Goal: Find contact information: Find contact information

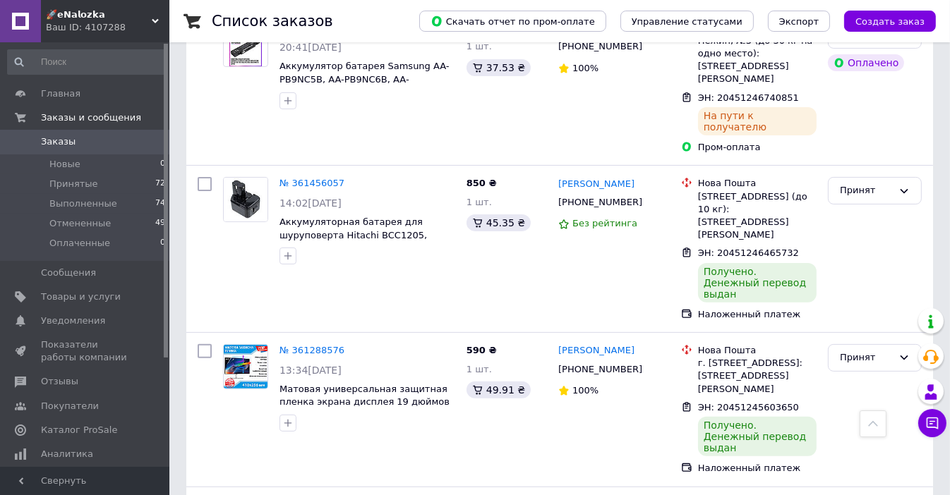
scroll to position [406, 0]
click at [349, 346] on icon at bounding box center [353, 350] width 8 height 8
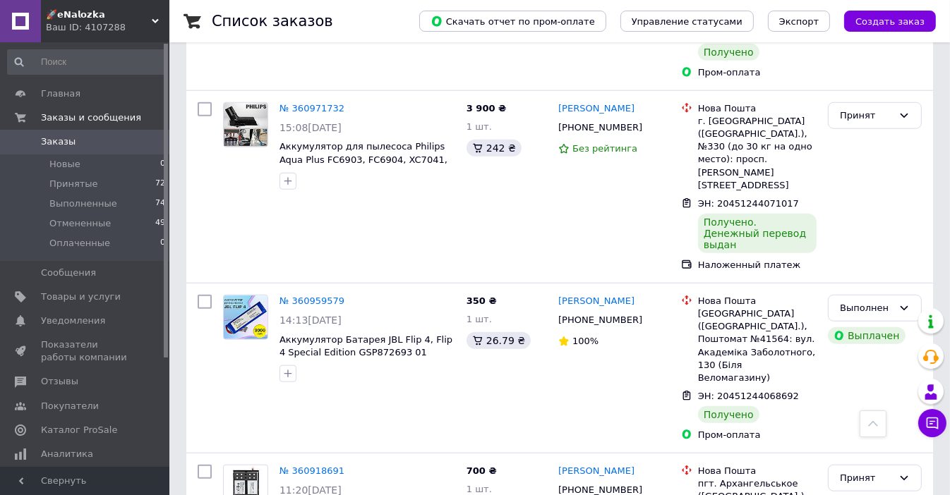
scroll to position [1428, 0]
click at [349, 467] on icon at bounding box center [353, 471] width 8 height 8
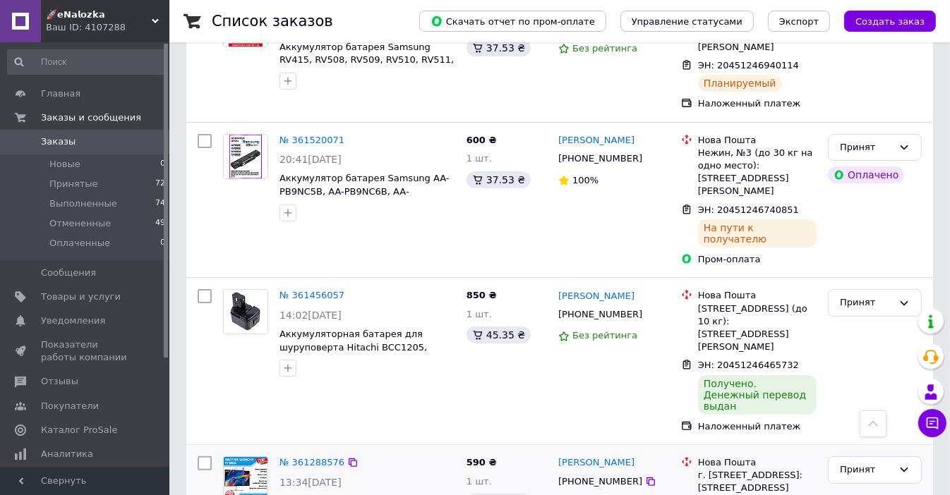
scroll to position [292, 0]
click at [802, 361] on icon at bounding box center [807, 366] width 11 height 11
click at [347, 291] on icon at bounding box center [352, 296] width 11 height 11
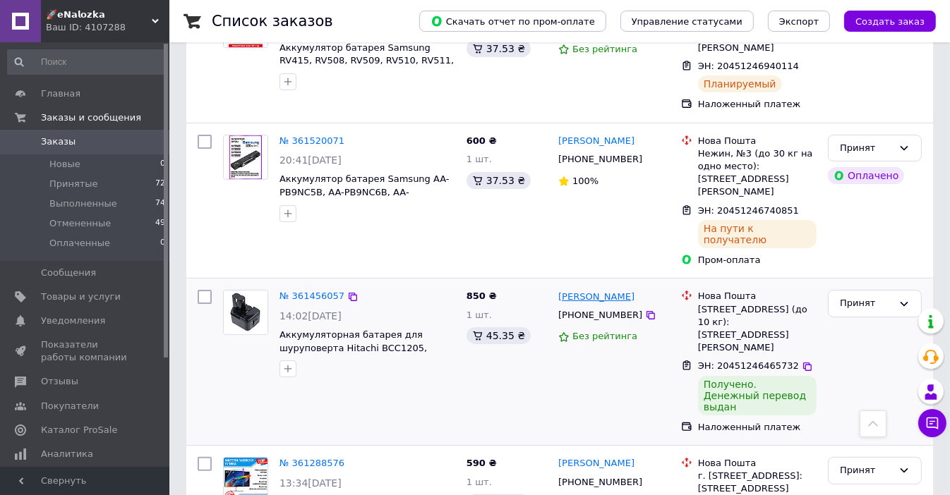
drag, startPoint x: 644, startPoint y: 248, endPoint x: 560, endPoint y: 246, distance: 84.0
click at [560, 289] on div "[PERSON_NAME]" at bounding box center [614, 297] width 114 height 16
copy link "[PERSON_NAME]"
drag, startPoint x: 579, startPoint y: 263, endPoint x: 624, endPoint y: 263, distance: 45.2
click at [624, 306] on div "[PHONE_NUMBER]" at bounding box center [600, 315] width 90 height 18
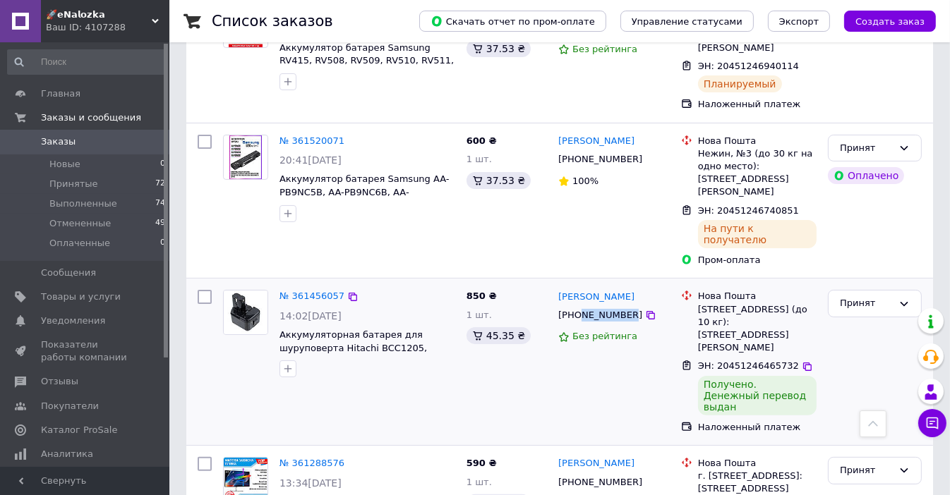
copy div "955352034"
click at [752, 303] on div "[STREET_ADDRESS] (до 10 кг): [STREET_ADDRESS][PERSON_NAME]" at bounding box center [757, 329] width 119 height 52
drag, startPoint x: 752, startPoint y: 285, endPoint x: 699, endPoint y: 260, distance: 58.4
click at [699, 303] on div "[STREET_ADDRESS] (до 10 кг): [STREET_ADDRESS][PERSON_NAME]" at bounding box center [757, 329] width 119 height 52
copy div "[STREET_ADDRESS] (до 10 кг): [STREET_ADDRESS][PERSON_NAME]"
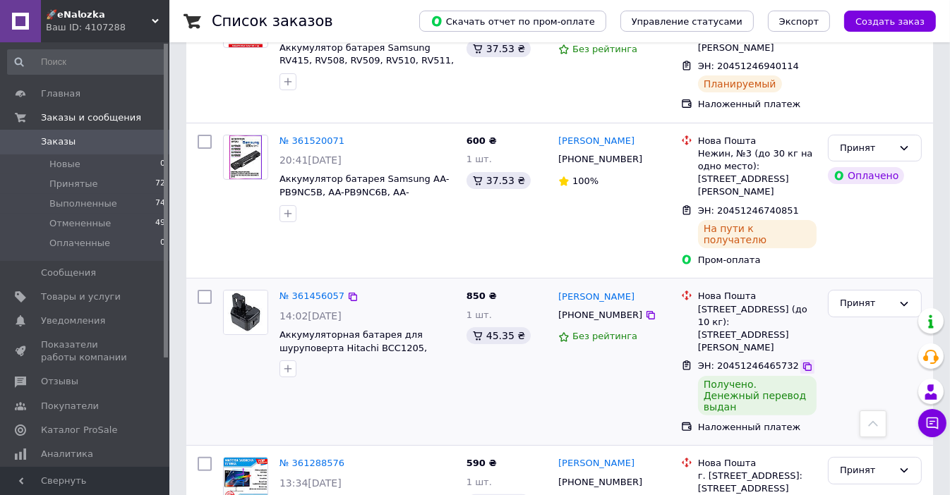
click at [802, 361] on icon at bounding box center [807, 366] width 11 height 11
drag, startPoint x: 663, startPoint y: 120, endPoint x: 560, endPoint y: 116, distance: 102.4
click at [560, 133] on div "[PERSON_NAME]" at bounding box center [614, 141] width 114 height 16
copy link "[PERSON_NAME]"
drag, startPoint x: 580, startPoint y: 136, endPoint x: 621, endPoint y: 140, distance: 41.2
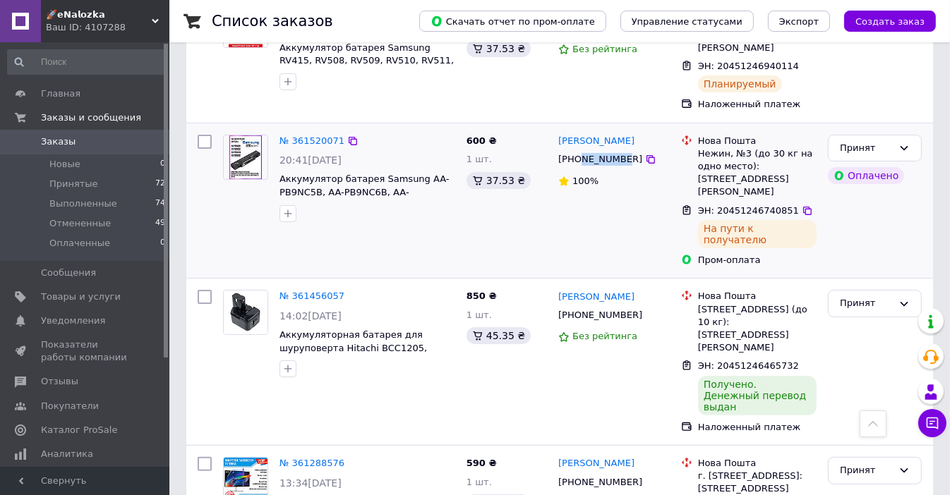
click at [621, 150] on div "[PHONE_NUMBER]" at bounding box center [600, 159] width 90 height 18
copy div "67461072"
click at [706, 147] on div "Нежин, №3 (до 30 кг на одно место): [STREET_ADDRESS][PERSON_NAME]" at bounding box center [757, 173] width 119 height 52
drag, startPoint x: 706, startPoint y: 128, endPoint x: 723, endPoint y: 151, distance: 27.8
click at [723, 151] on div "Нежин, №3 (до 30 кг на одно место): [STREET_ADDRESS][PERSON_NAME]" at bounding box center [757, 173] width 119 height 52
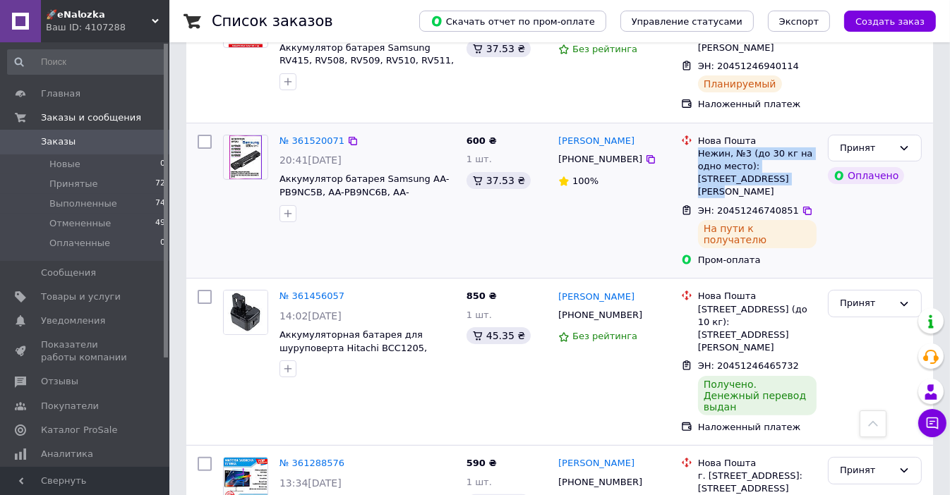
copy div "Нежин, №3 (до 30 кг на одно место): [STREET_ADDRESS][PERSON_NAME]"
click at [802, 205] on icon at bounding box center [807, 210] width 11 height 11
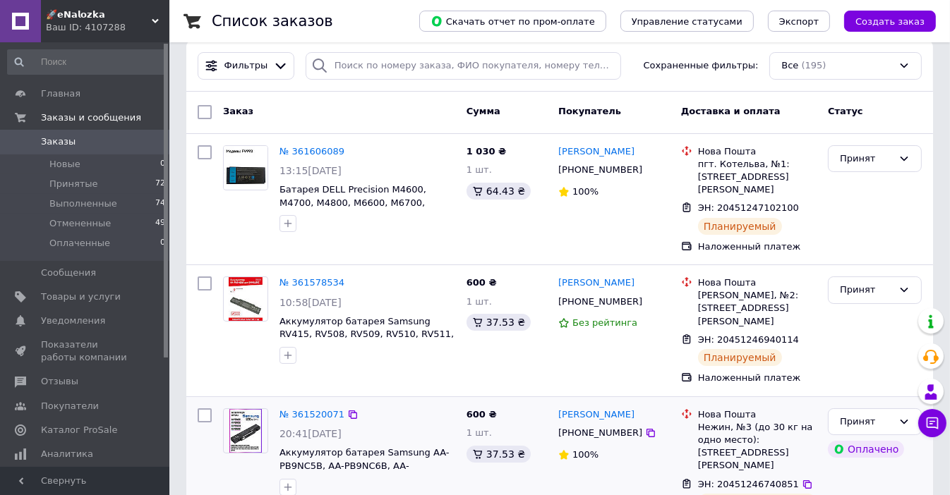
scroll to position [0, 0]
